Goal: Check status: Check status

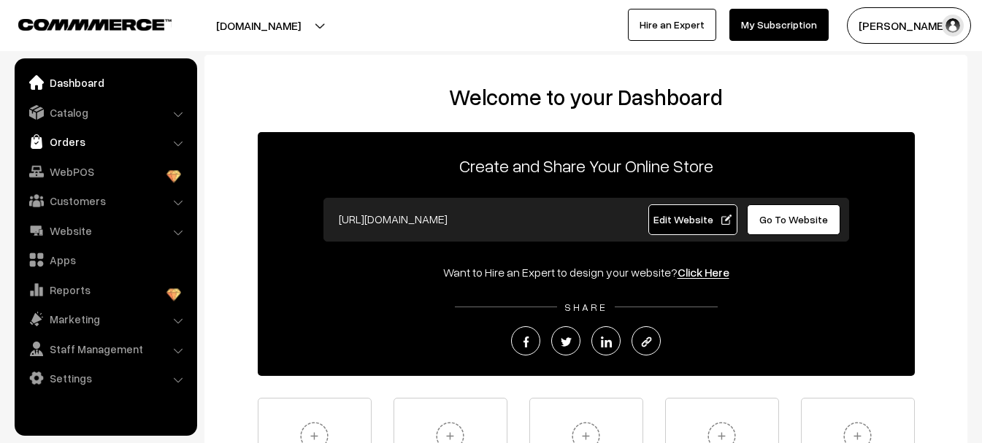
click at [92, 146] on link "Orders" at bounding box center [105, 142] width 174 height 26
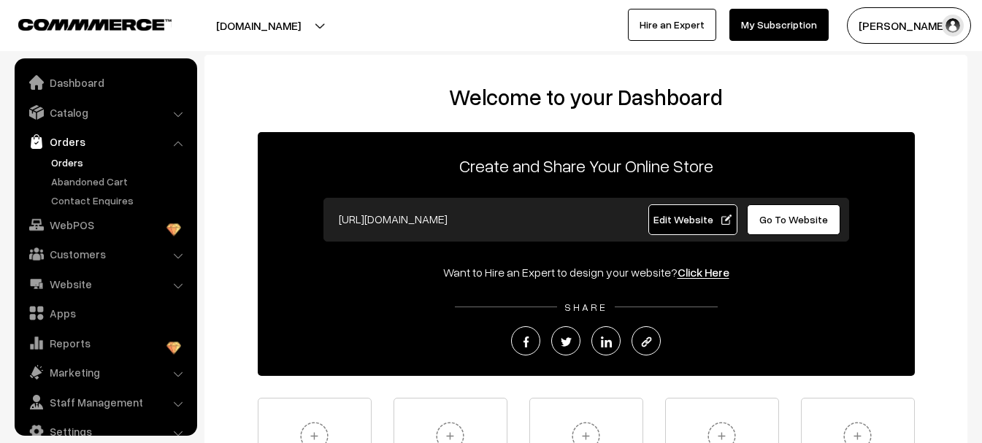
click at [92, 164] on link "Orders" at bounding box center [119, 162] width 145 height 15
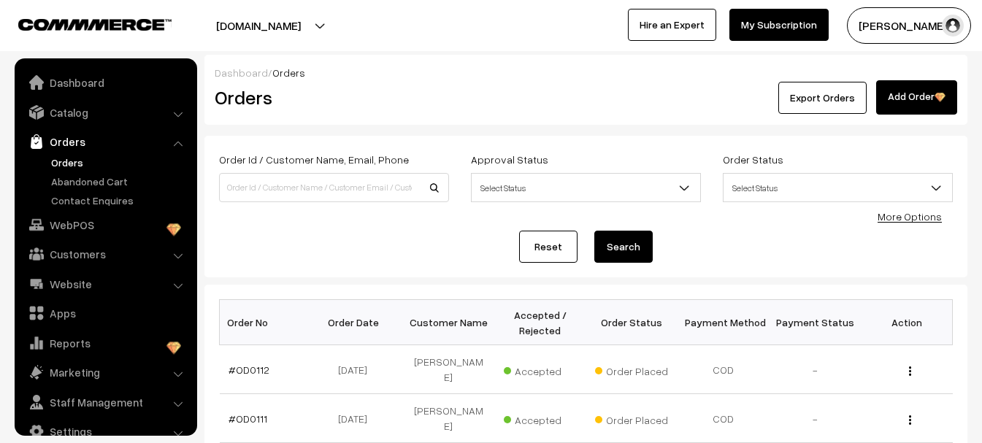
scroll to position [23, 0]
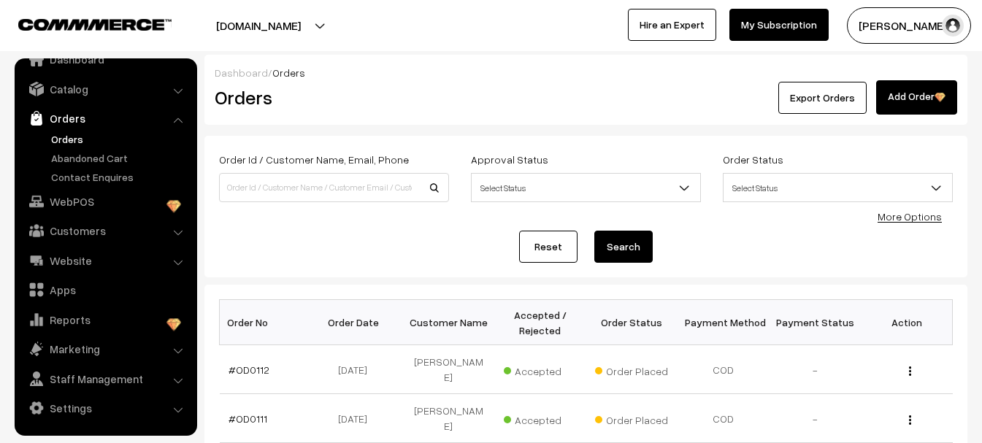
click at [66, 140] on link "Orders" at bounding box center [119, 138] width 145 height 15
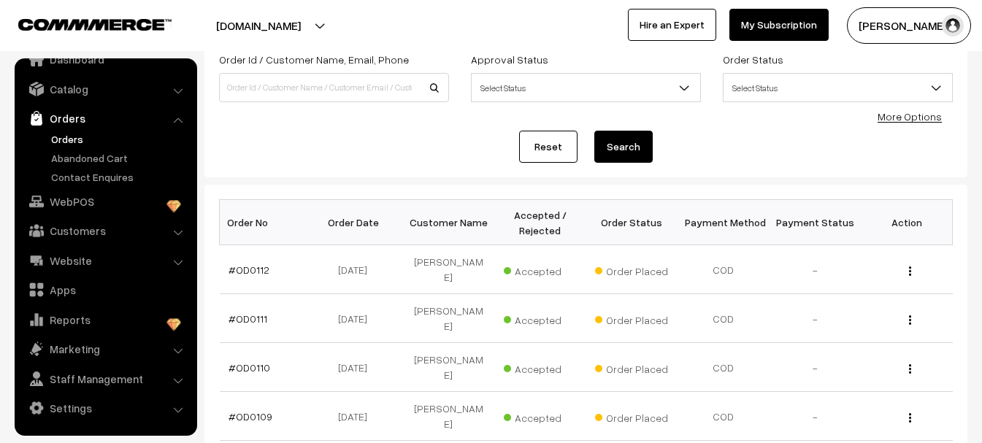
scroll to position [146, 0]
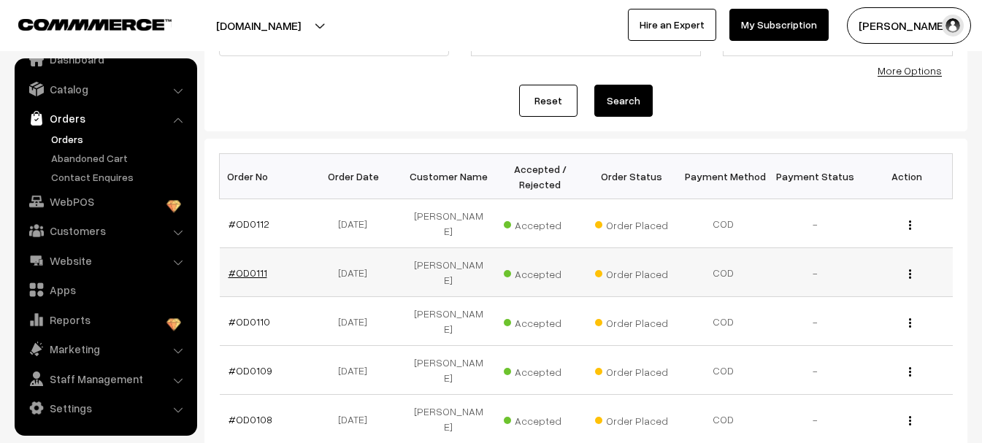
click at [252, 267] on link "#OD0111" at bounding box center [248, 273] width 39 height 12
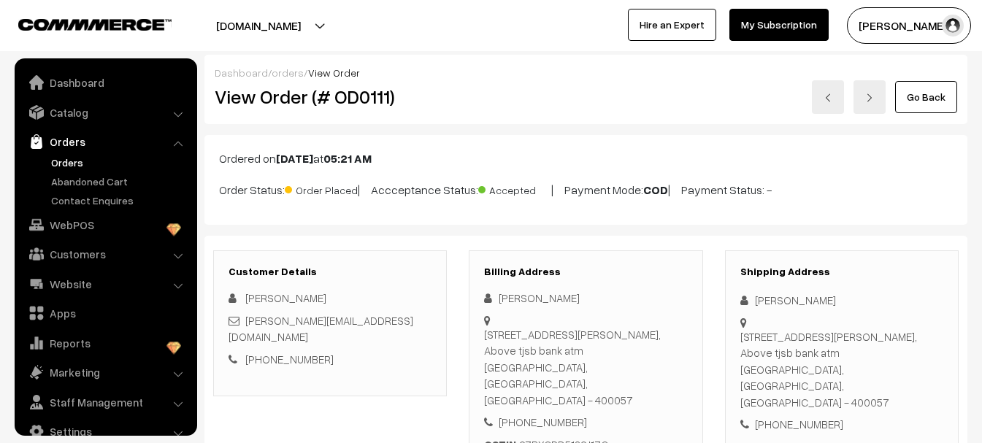
scroll to position [23, 0]
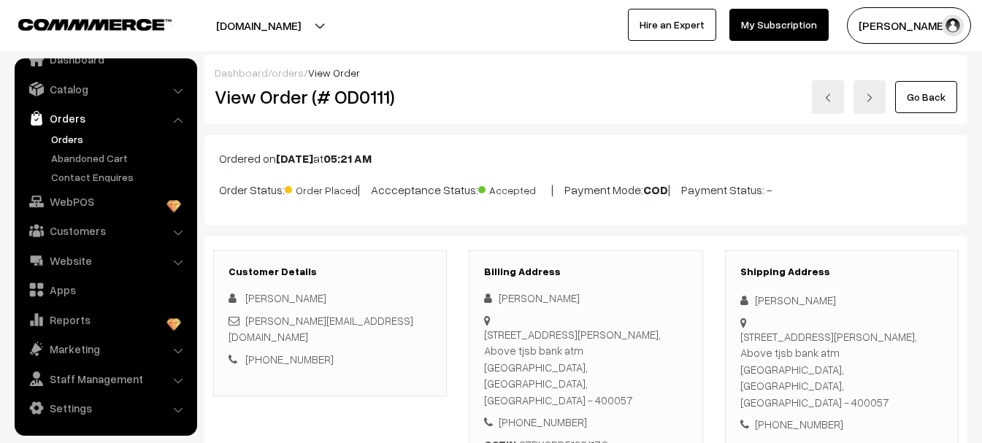
click at [72, 136] on link "Orders" at bounding box center [119, 138] width 145 height 15
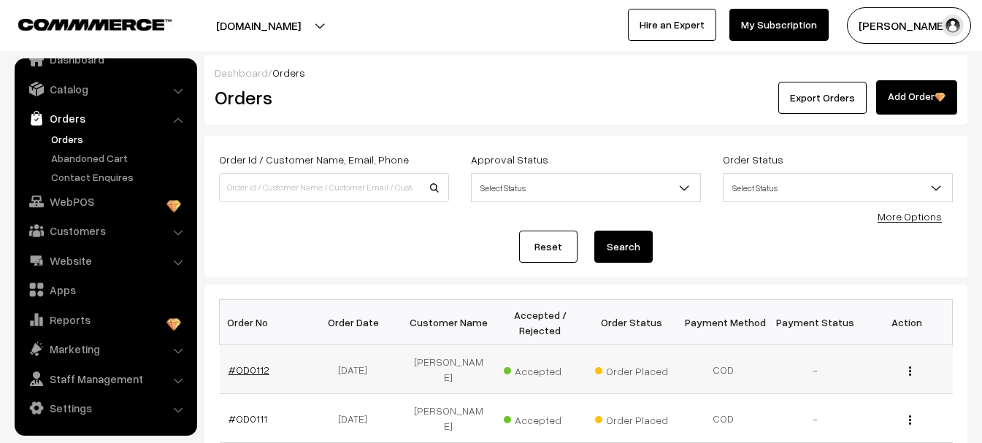
click at [255, 364] on link "#OD0112" at bounding box center [249, 370] width 41 height 12
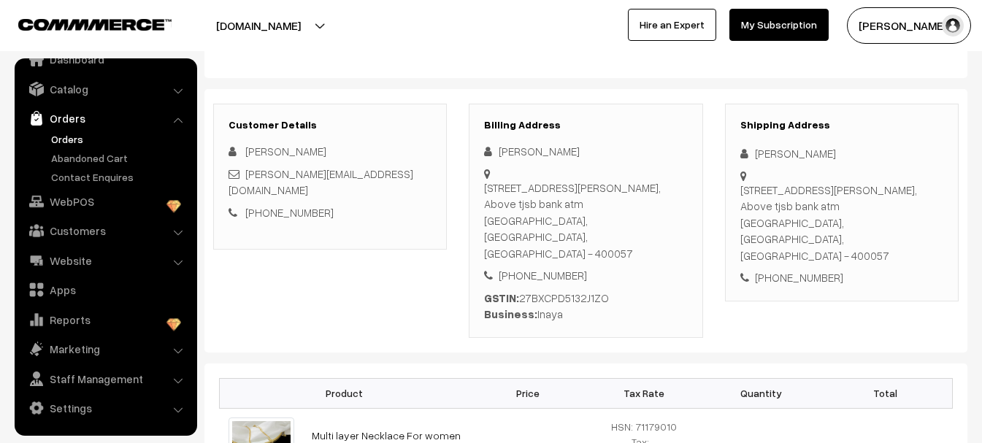
scroll to position [146, 0]
